Goal: Task Accomplishment & Management: Manage account settings

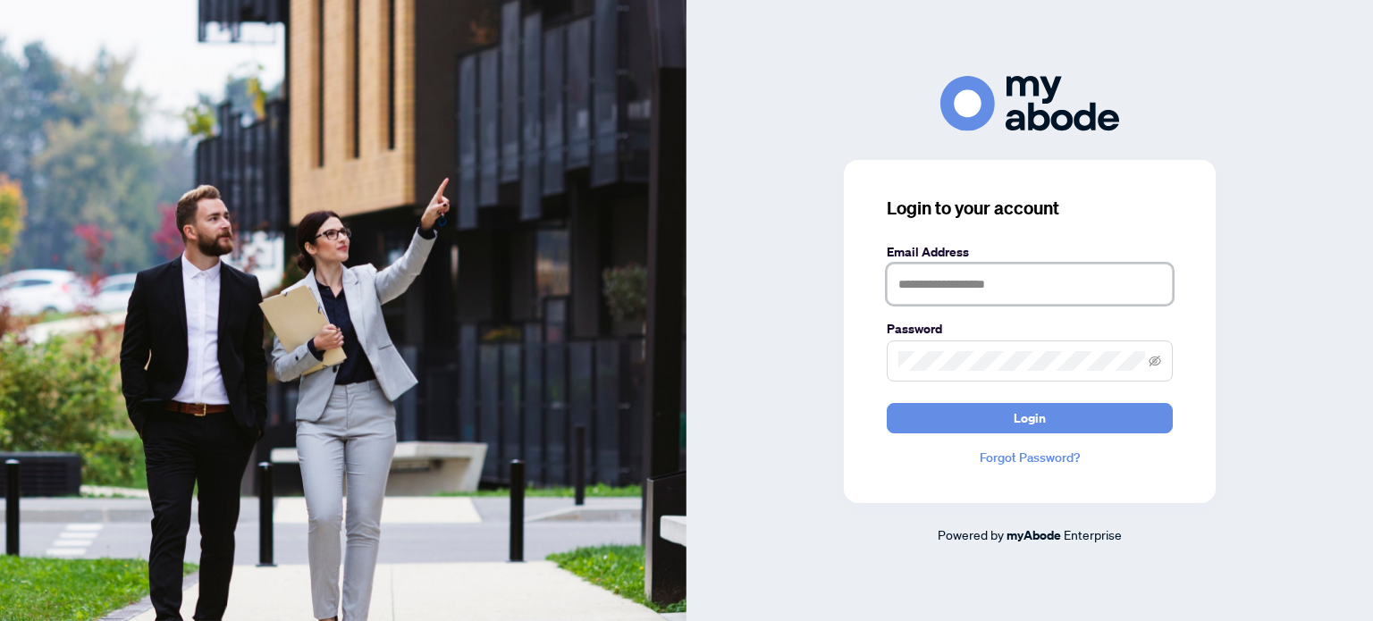
type input "**********"
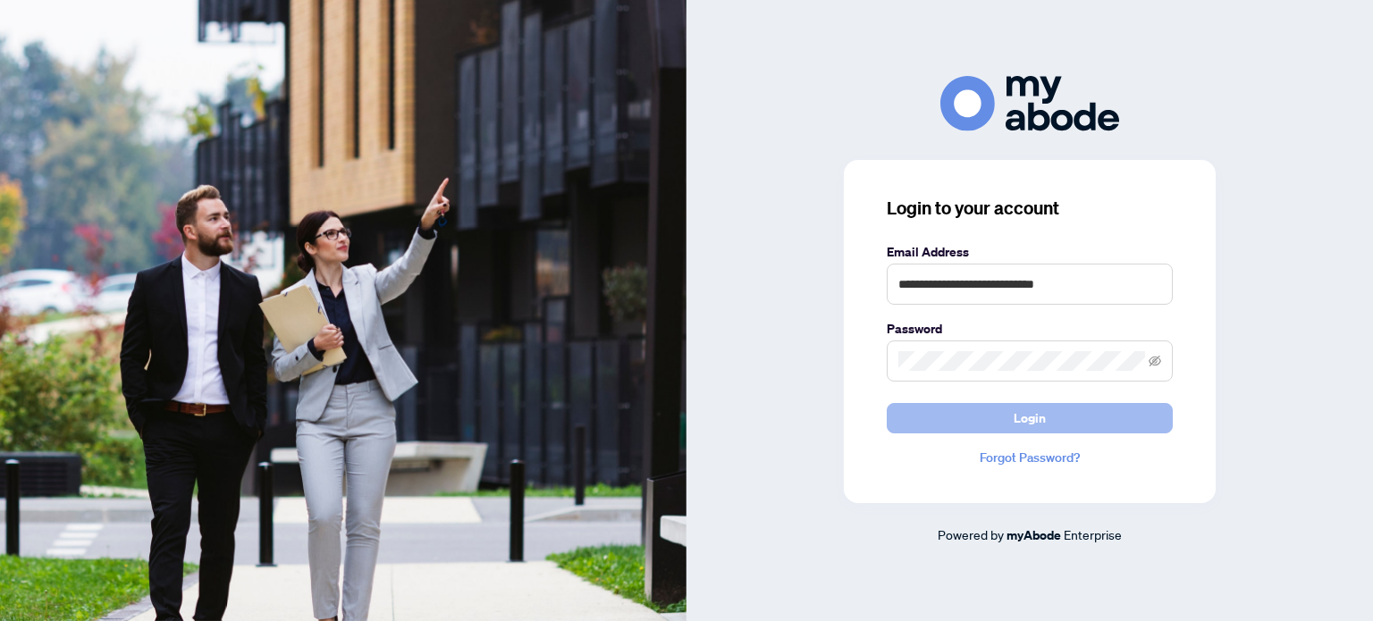
click at [1009, 426] on button "Login" at bounding box center [1030, 418] width 286 height 30
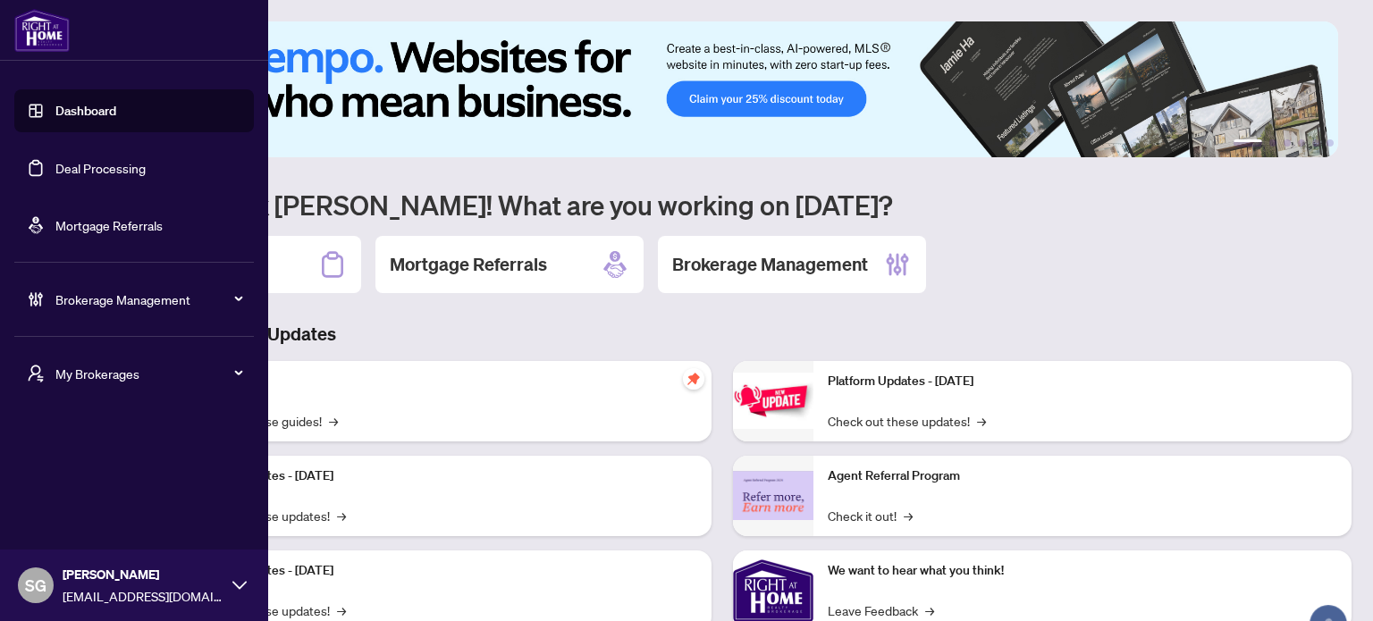
click at [85, 168] on link "Deal Processing" at bounding box center [100, 168] width 90 height 16
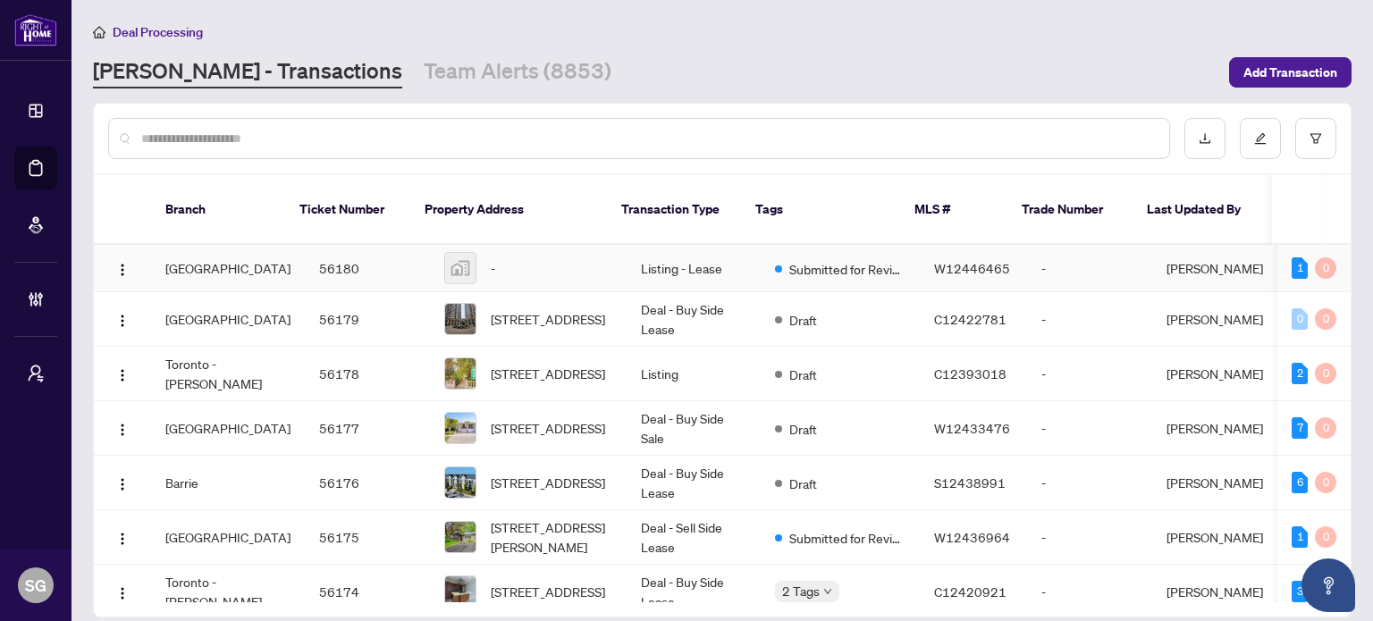
click at [194, 249] on td "[GEOGRAPHIC_DATA]" at bounding box center [228, 268] width 154 height 47
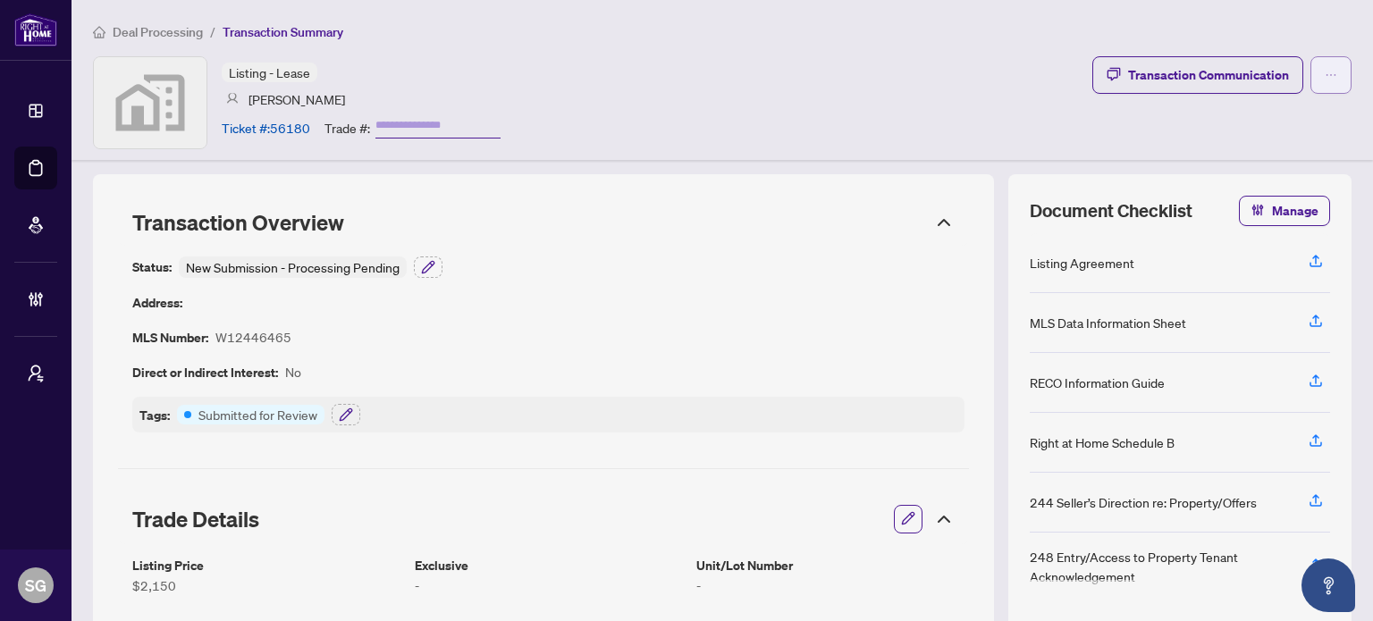
click at [1329, 73] on button "button" at bounding box center [1331, 75] width 41 height 38
click at [342, 417] on icon "button" at bounding box center [346, 415] width 12 height 12
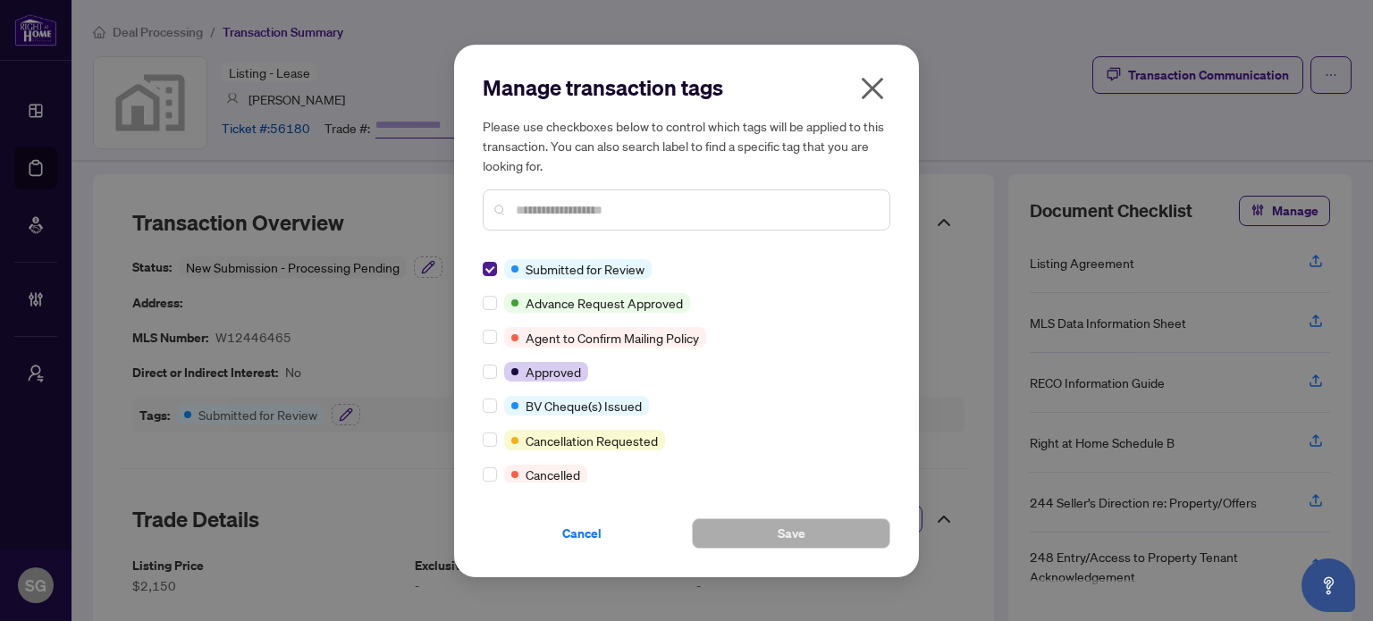
click at [873, 86] on icon "close" at bounding box center [873, 88] width 22 height 22
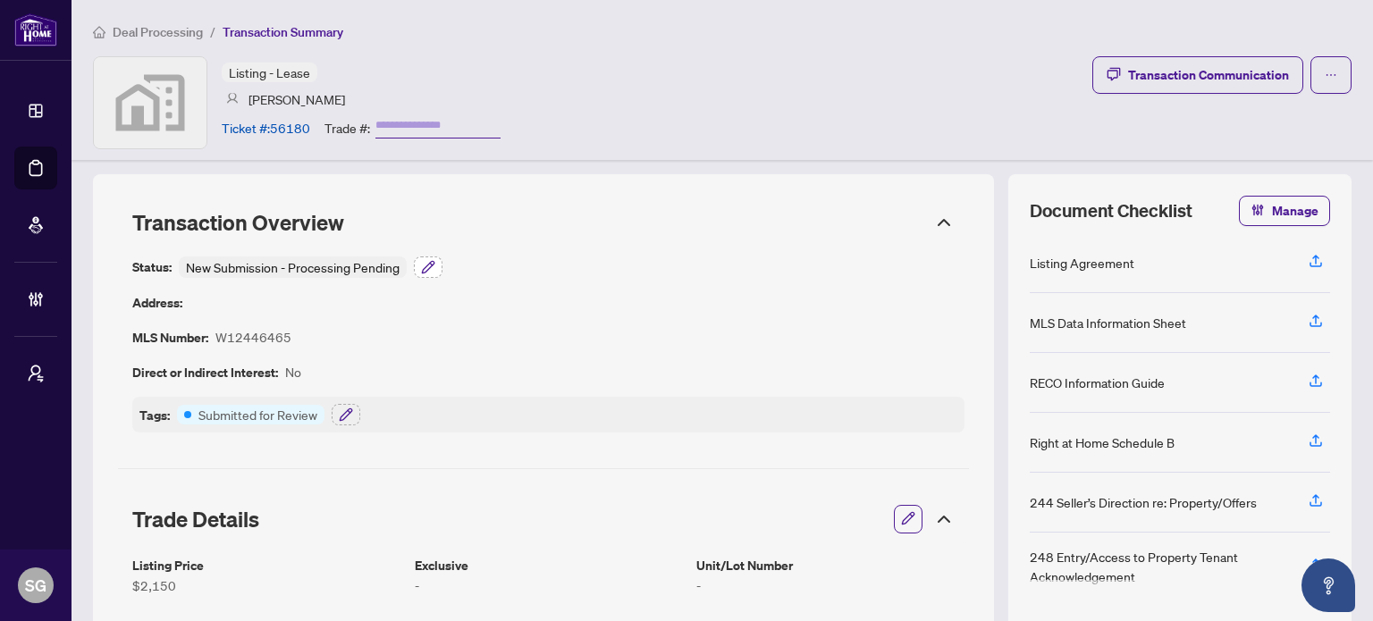
click at [434, 273] on icon "button" at bounding box center [428, 267] width 14 height 14
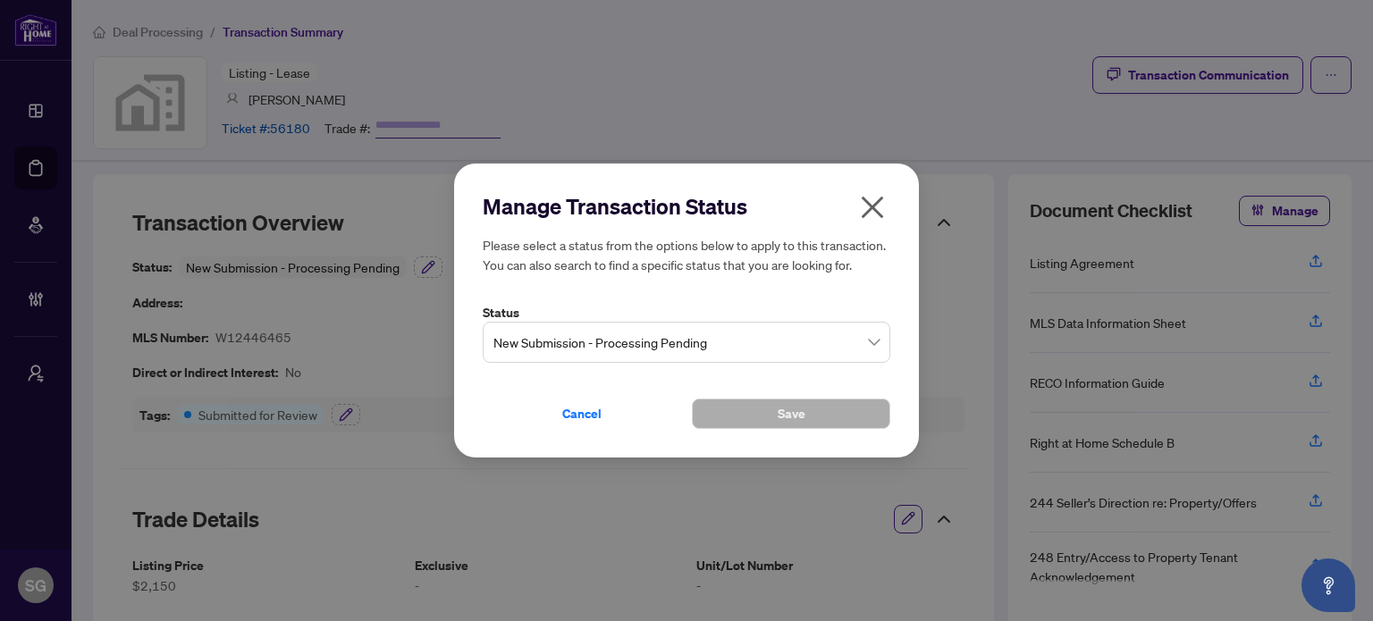
click at [873, 203] on icon "close" at bounding box center [872, 207] width 29 height 29
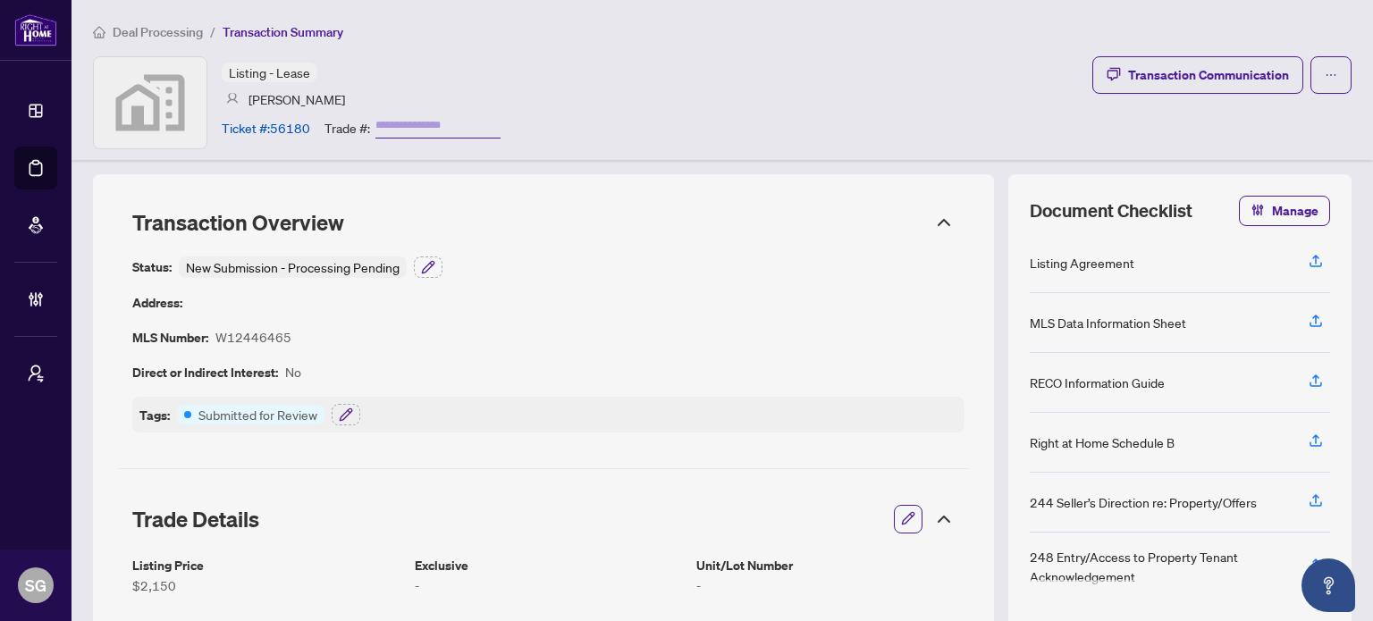
scroll to position [179, 0]
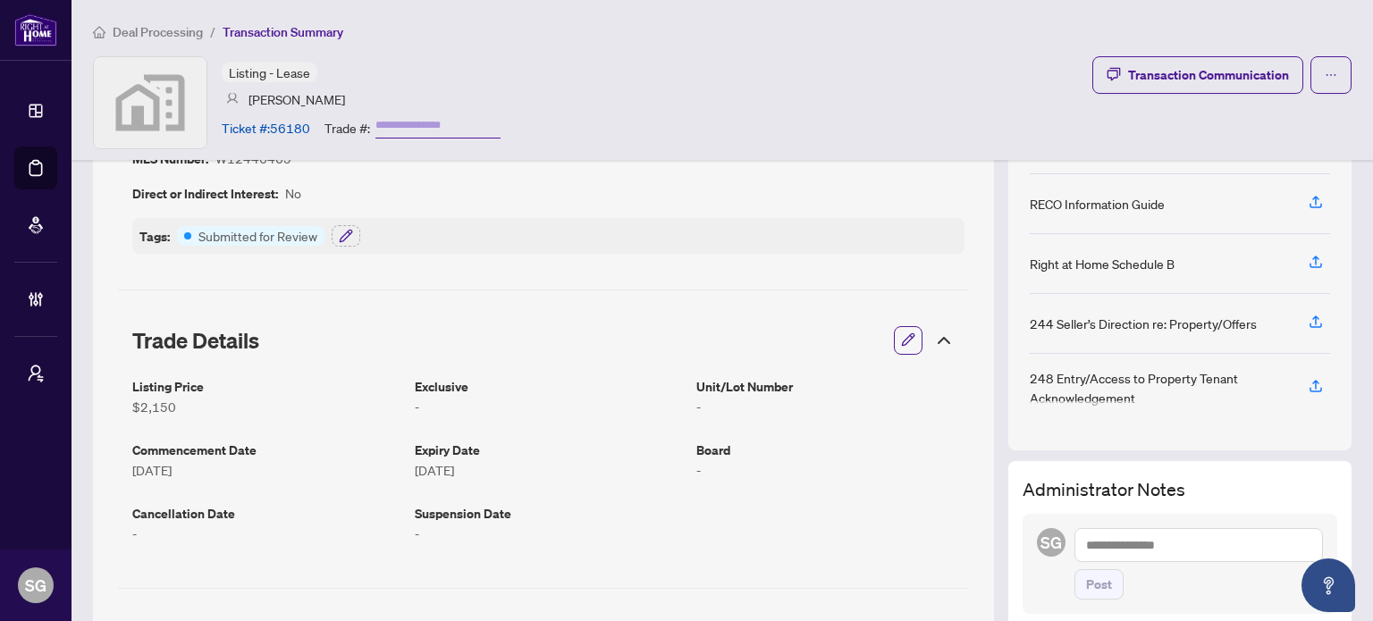
click at [901, 334] on icon "button" at bounding box center [908, 340] width 14 height 14
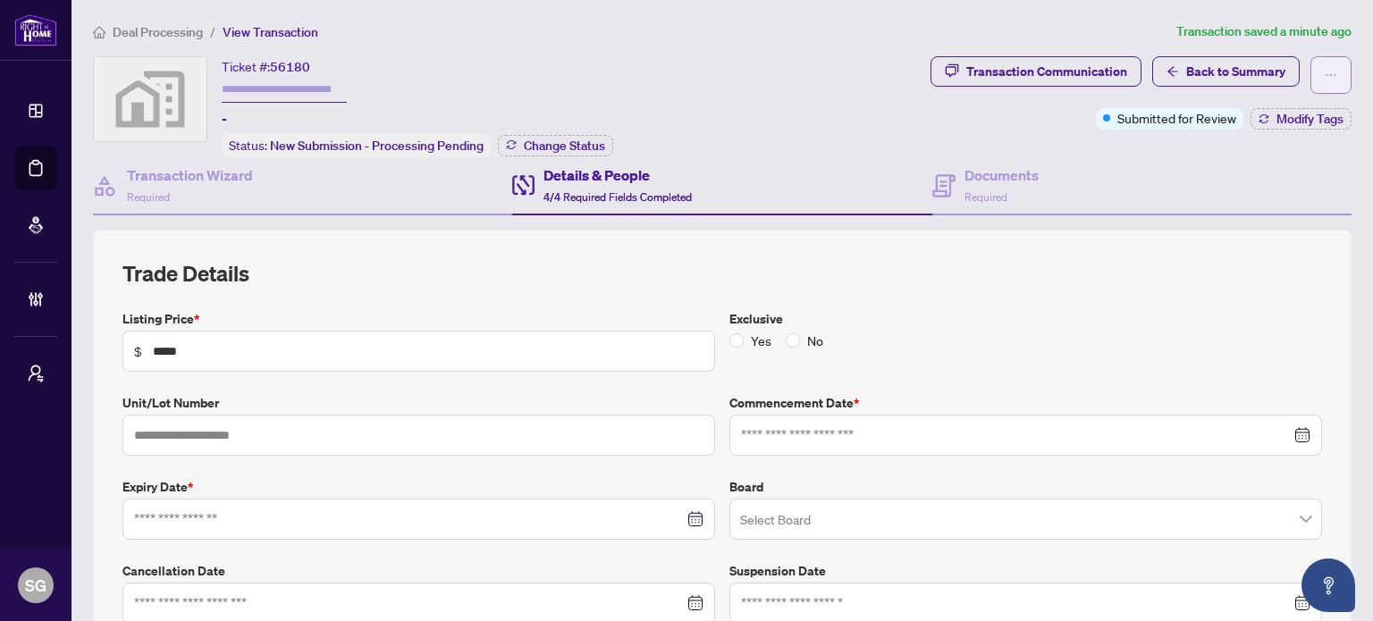
type input "**********"
click at [1327, 74] on icon "ellipsis" at bounding box center [1332, 75] width 10 height 2
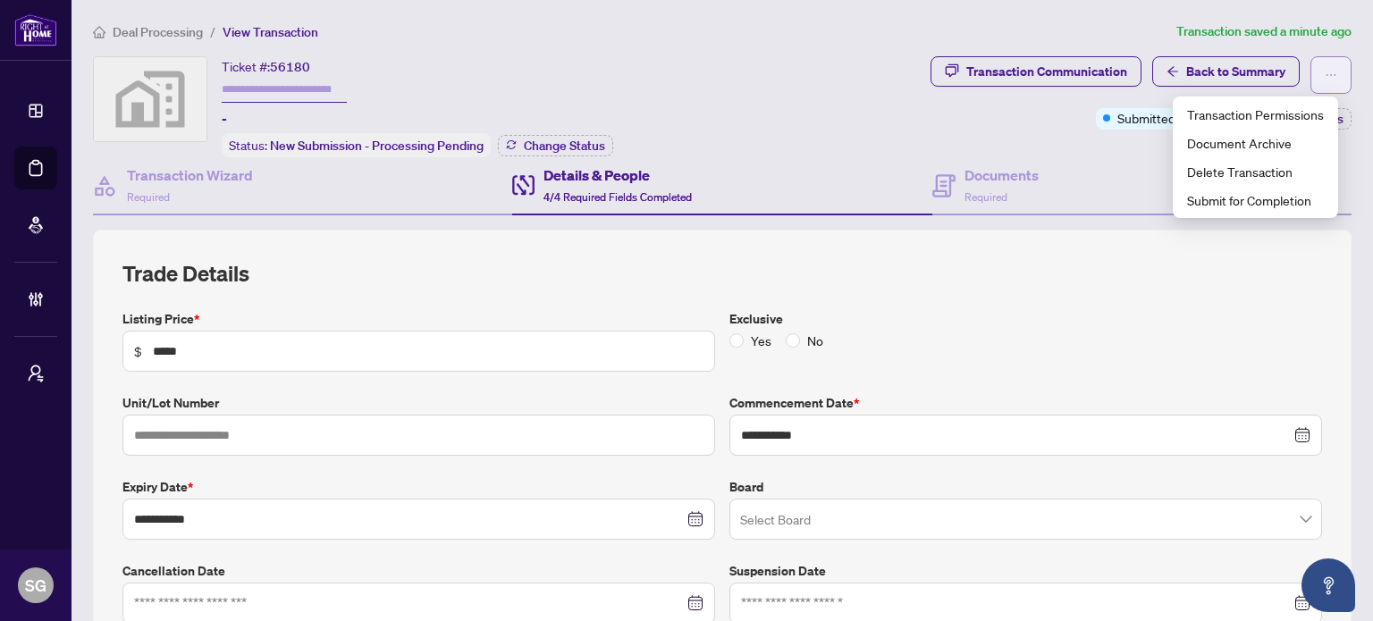
click at [1327, 74] on icon "ellipsis" at bounding box center [1332, 75] width 10 height 2
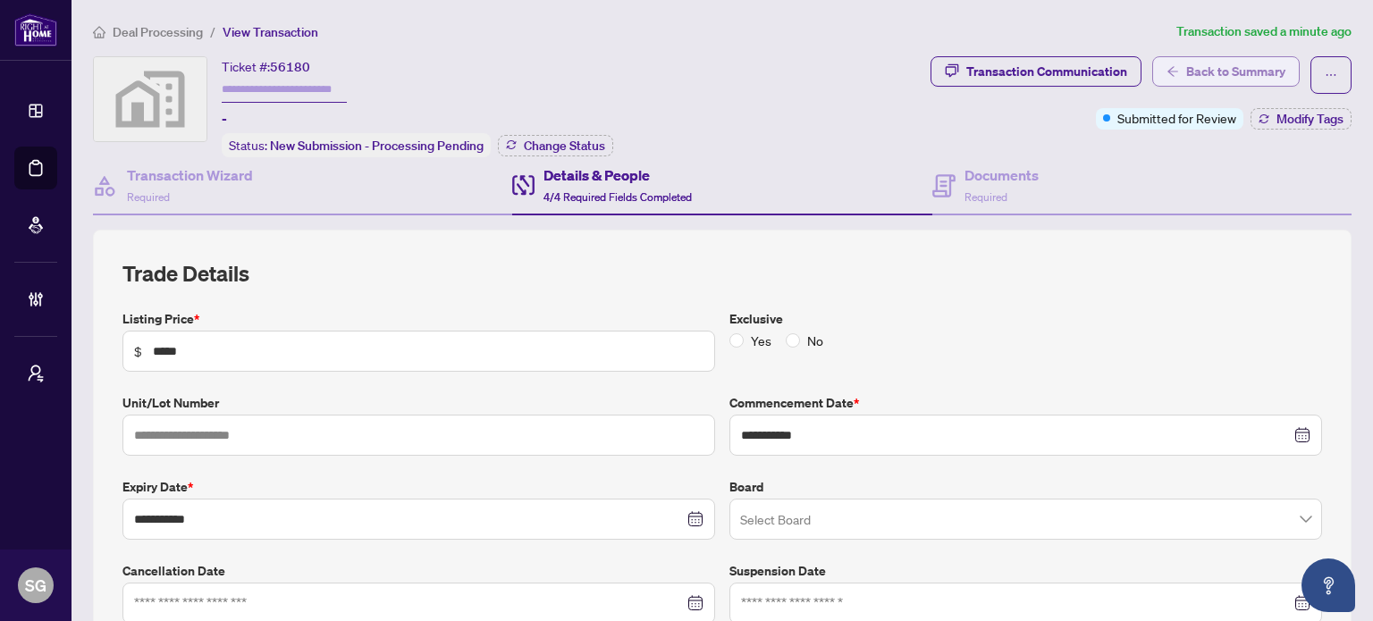
click at [1168, 59] on button "Back to Summary" at bounding box center [1226, 71] width 148 height 30
